Goal: Find specific page/section: Find specific page/section

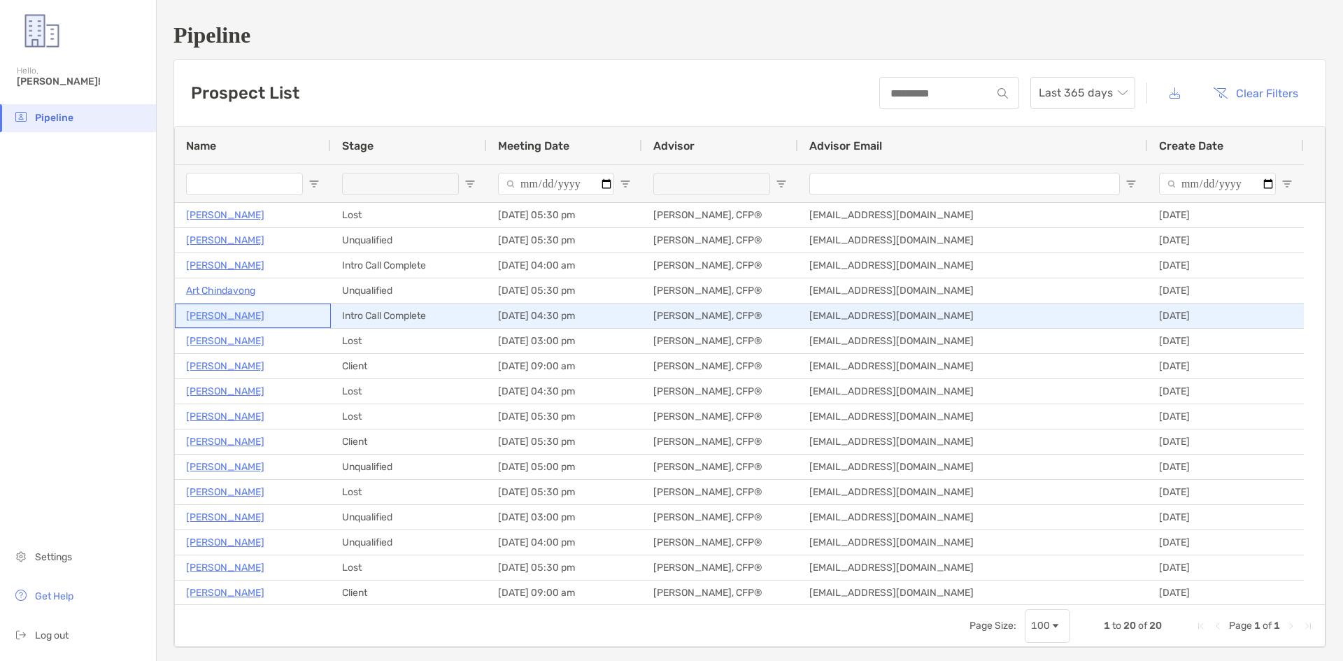
click at [218, 320] on p "[PERSON_NAME]" at bounding box center [225, 315] width 78 height 17
